Goal: Task Accomplishment & Management: Use online tool/utility

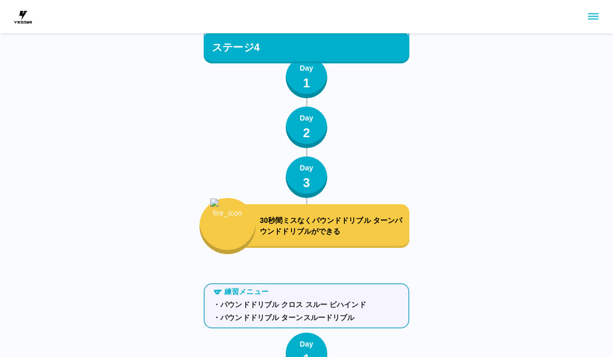
scroll to position [2879, 0]
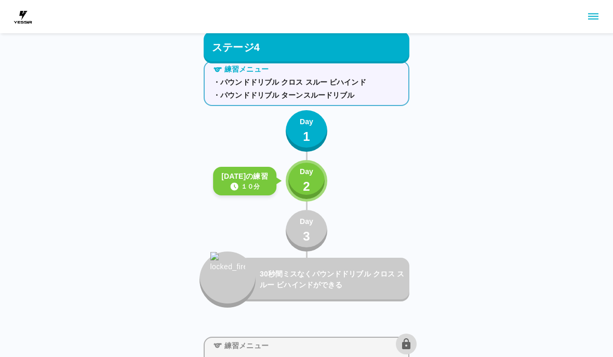
scroll to position [2879, 0]
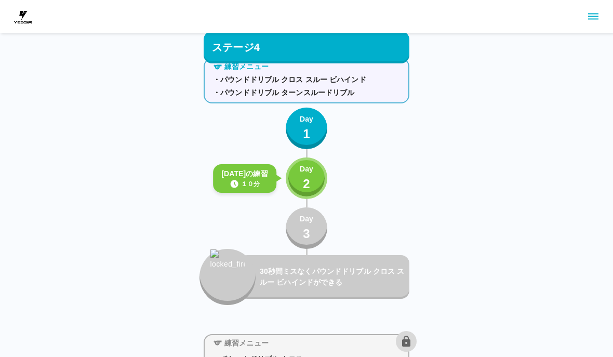
click at [310, 175] on div "Day 2" at bounding box center [307, 179] width 14 height 30
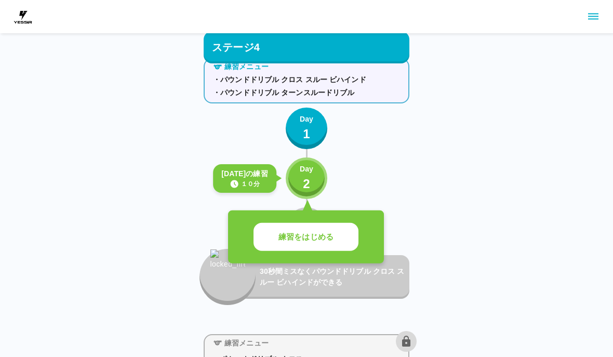
click at [325, 250] on button "練習をはじめる" at bounding box center [306, 237] width 105 height 29
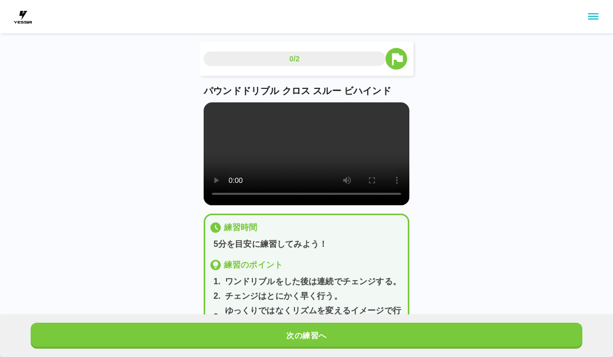
click at [335, 334] on button "次の練習へ" at bounding box center [307, 336] width 552 height 26
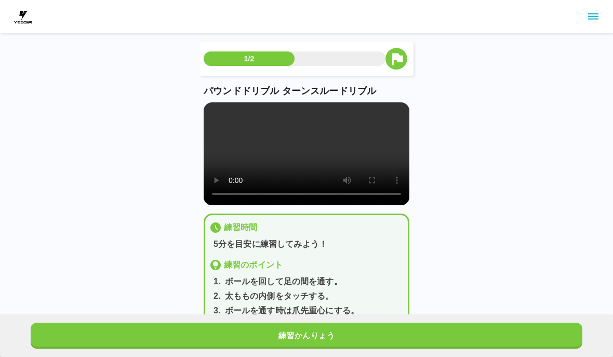
click at [335, 333] on button "練習かんりょう" at bounding box center [307, 336] width 552 height 26
click at [333, 328] on button "練習かんりょう" at bounding box center [307, 336] width 552 height 26
click at [333, 327] on button "次の練習へ" at bounding box center [307, 336] width 552 height 26
click at [334, 330] on button "次の練習へ" at bounding box center [307, 336] width 552 height 26
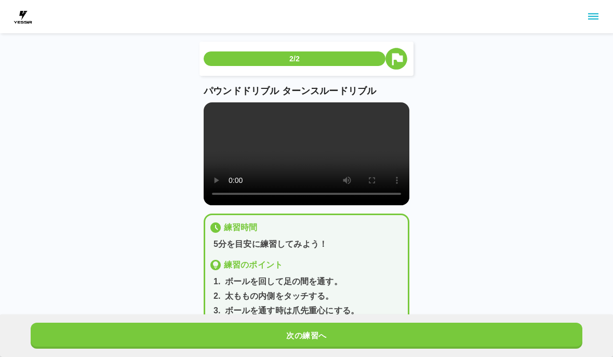
click at [335, 333] on button "次の練習へ" at bounding box center [307, 336] width 552 height 26
click at [335, 332] on button "次の練習へ" at bounding box center [307, 336] width 552 height 26
click at [338, 331] on button "次の練習へ" at bounding box center [307, 336] width 552 height 26
click at [339, 328] on button "次の練習へ" at bounding box center [307, 336] width 552 height 26
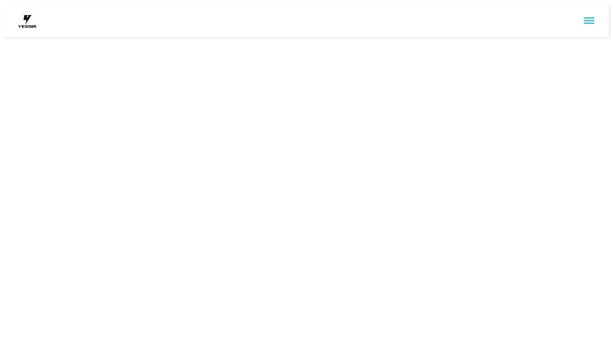
click at [339, 42] on html at bounding box center [306, 21] width 613 height 42
click at [337, 42] on html at bounding box center [306, 21] width 613 height 42
